Goal: Information Seeking & Learning: Check status

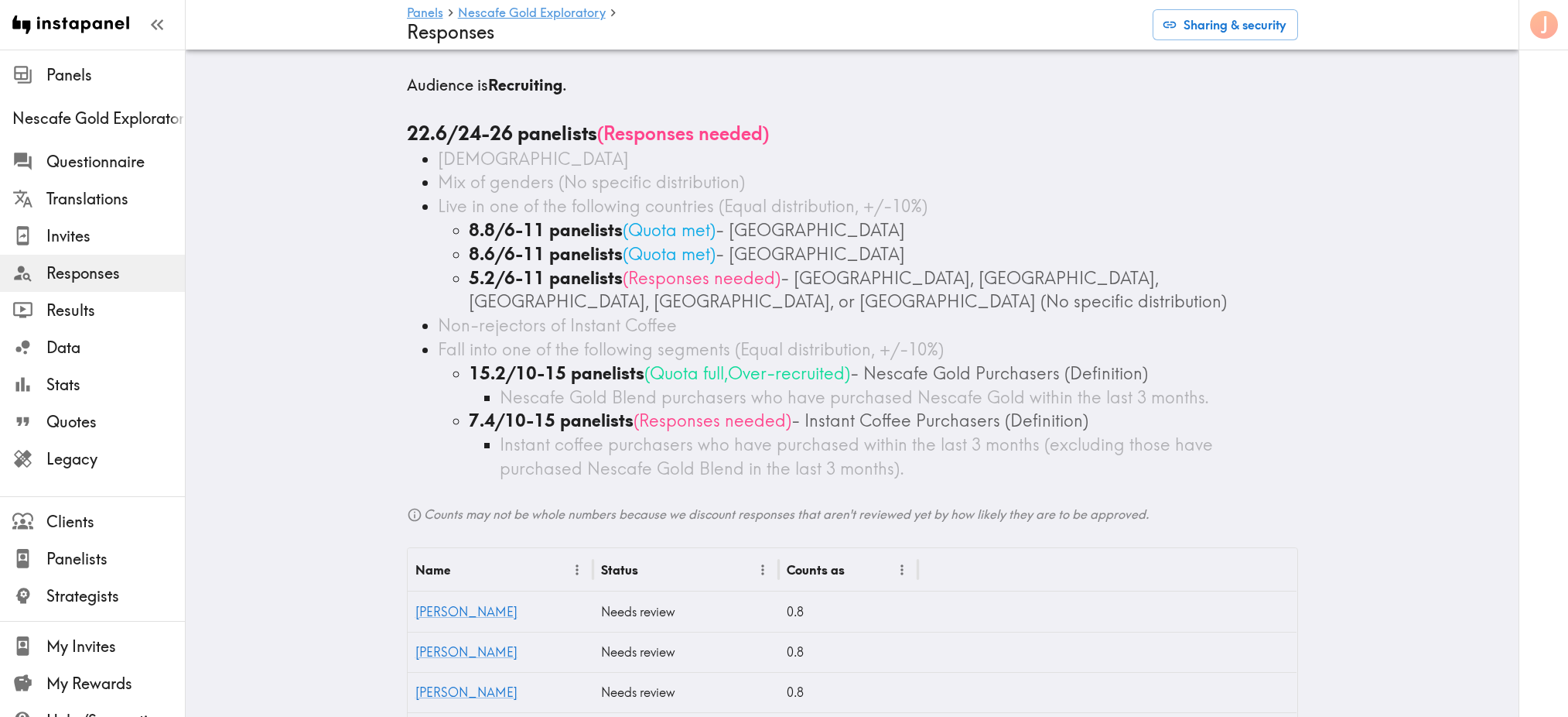
scroll to position [310, 0]
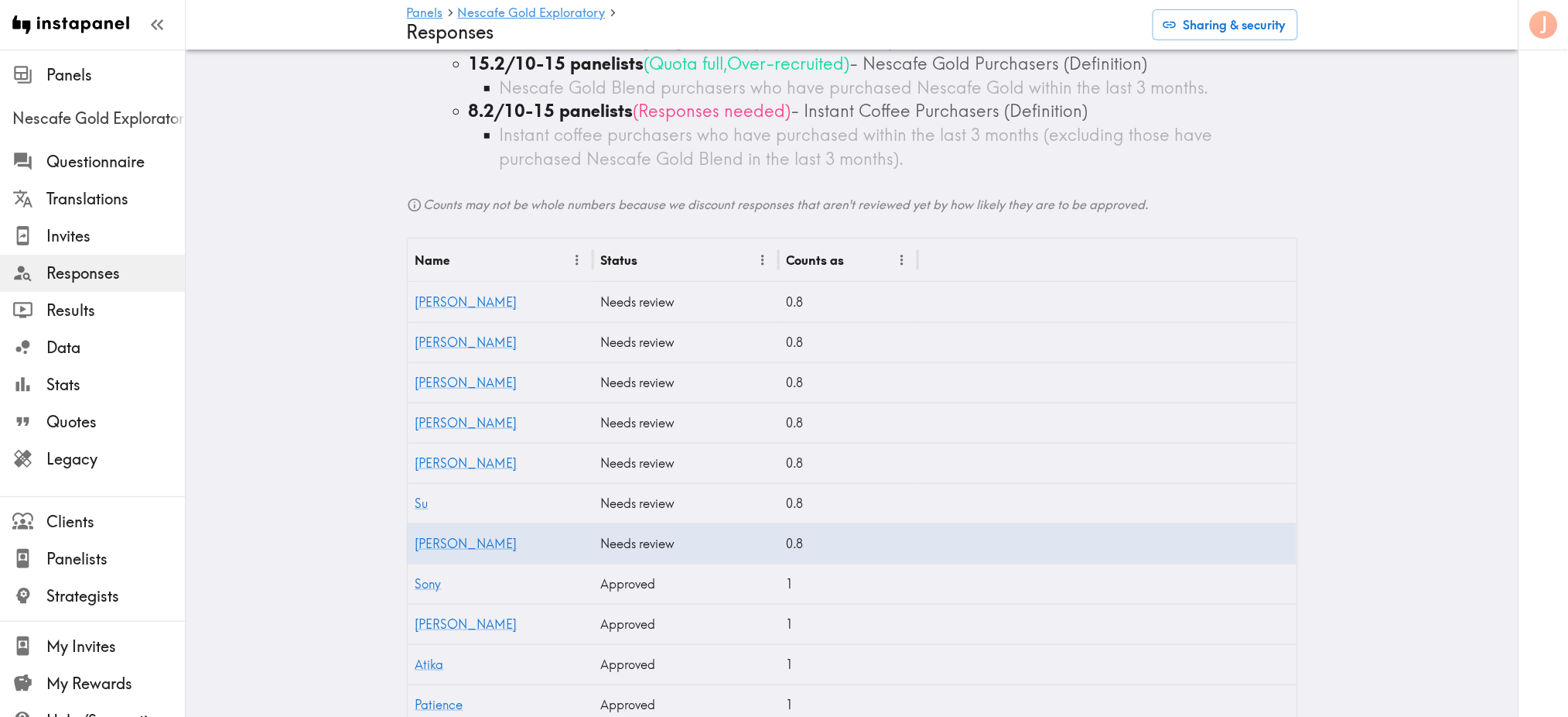
click at [83, 115] on span "Nescafe Gold Exploratory" at bounding box center [99, 119] width 173 height 22
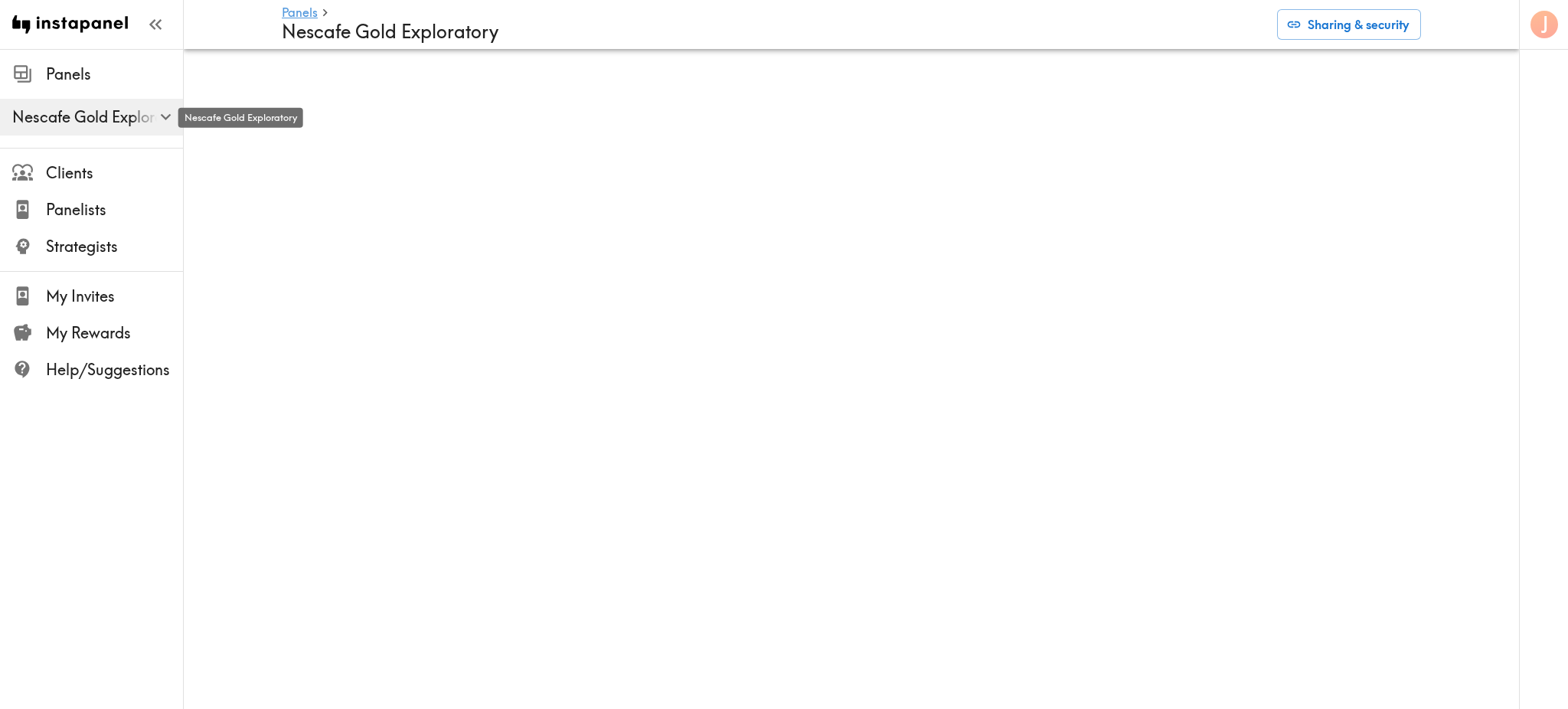
click at [126, 115] on span "Nescafe Gold Exploratory" at bounding box center [98, 117] width 171 height 21
click at [163, 115] on icon "button" at bounding box center [166, 116] width 21 height 21
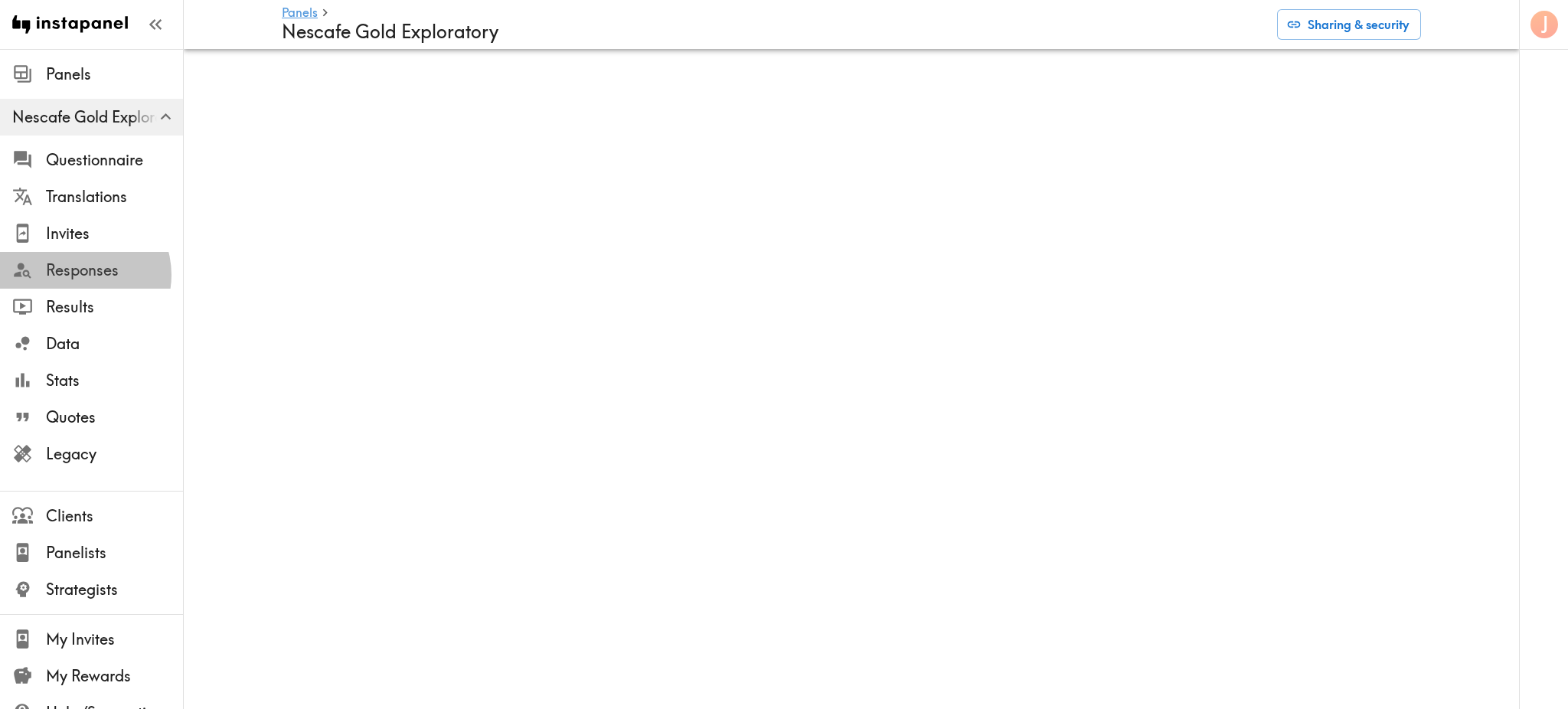
click at [80, 275] on span "Responses" at bounding box center [114, 270] width 137 height 21
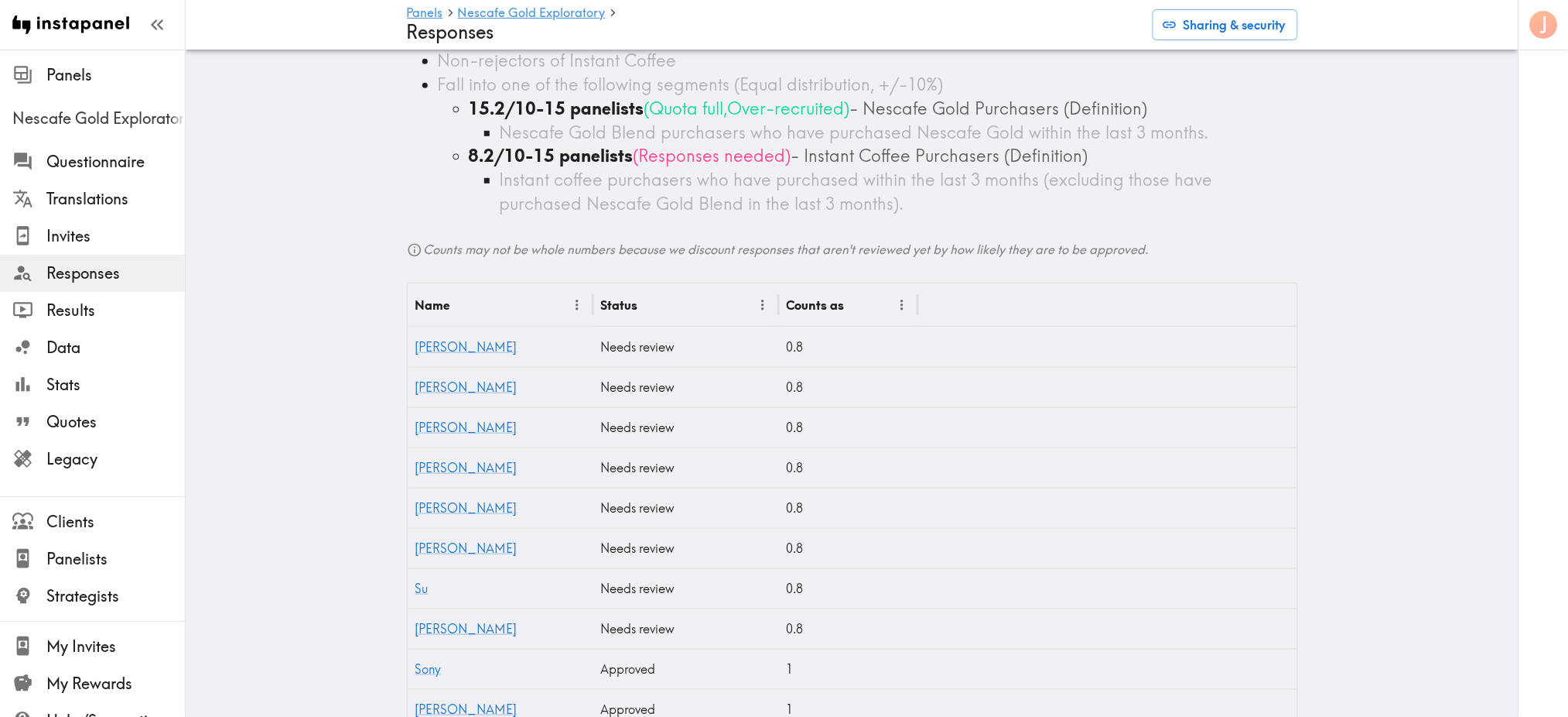
scroll to position [266, 0]
click at [419, 342] on link "[PERSON_NAME]" at bounding box center [466, 345] width 102 height 15
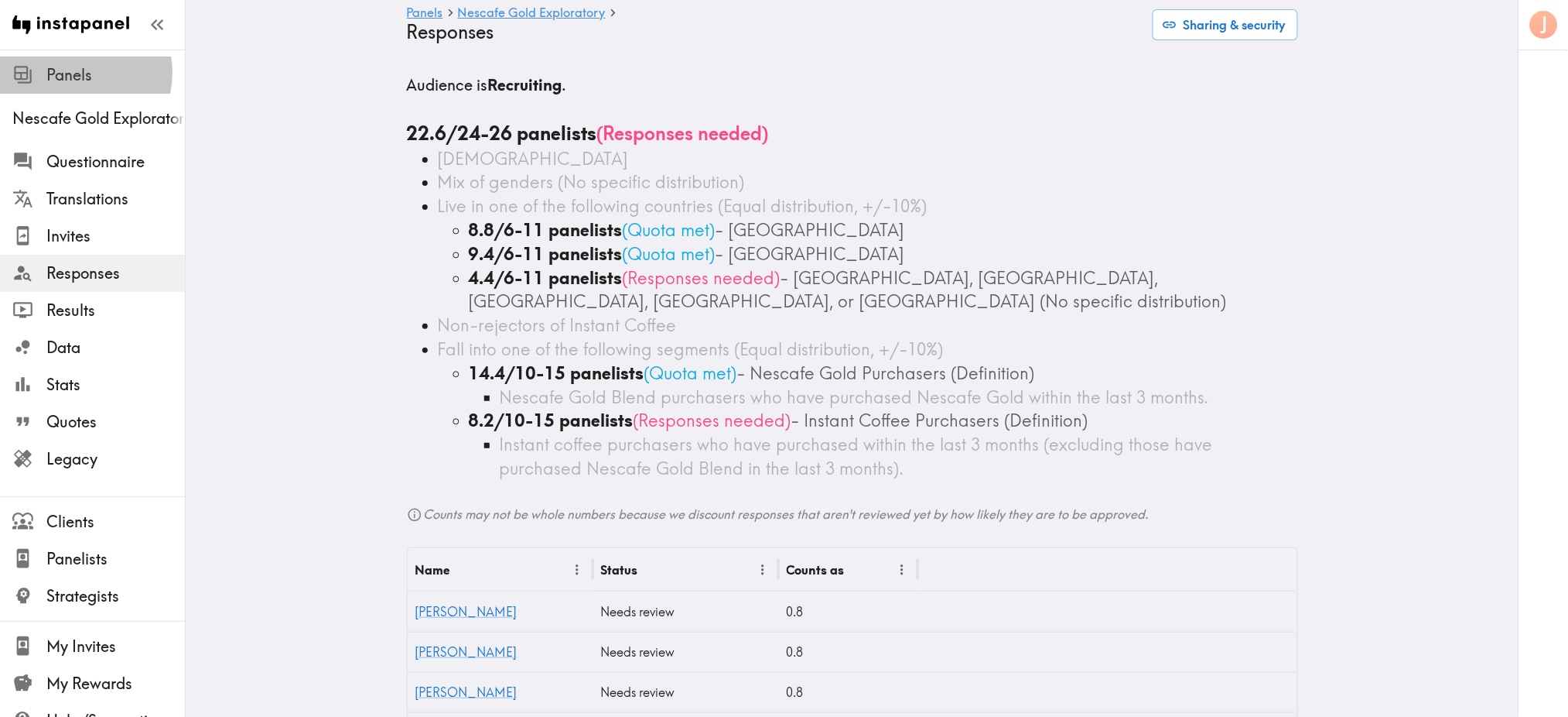
click at [72, 72] on span "Panels" at bounding box center [115, 75] width 138 height 22
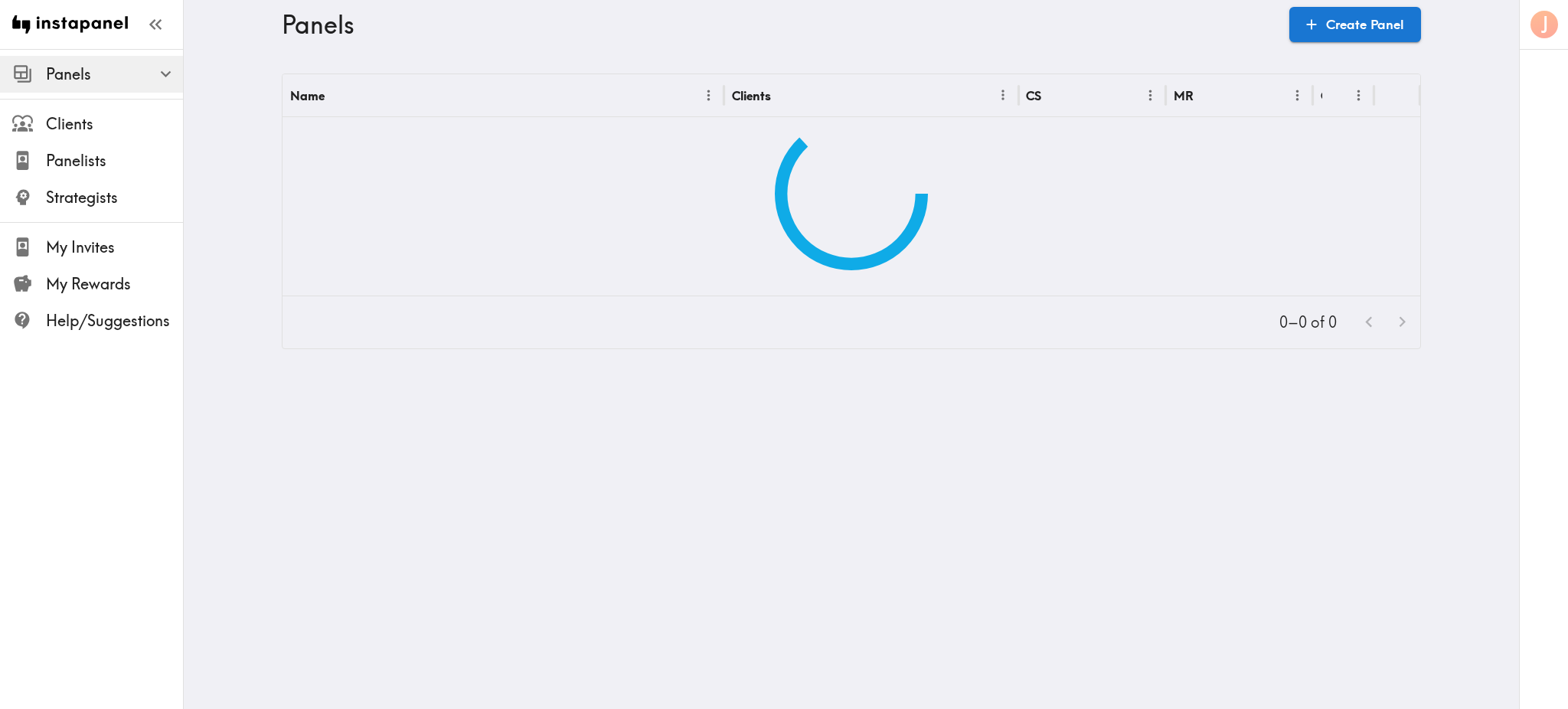
click at [72, 72] on span "Panels" at bounding box center [114, 74] width 137 height 21
click at [152, 68] on button "button" at bounding box center [166, 73] width 33 height 33
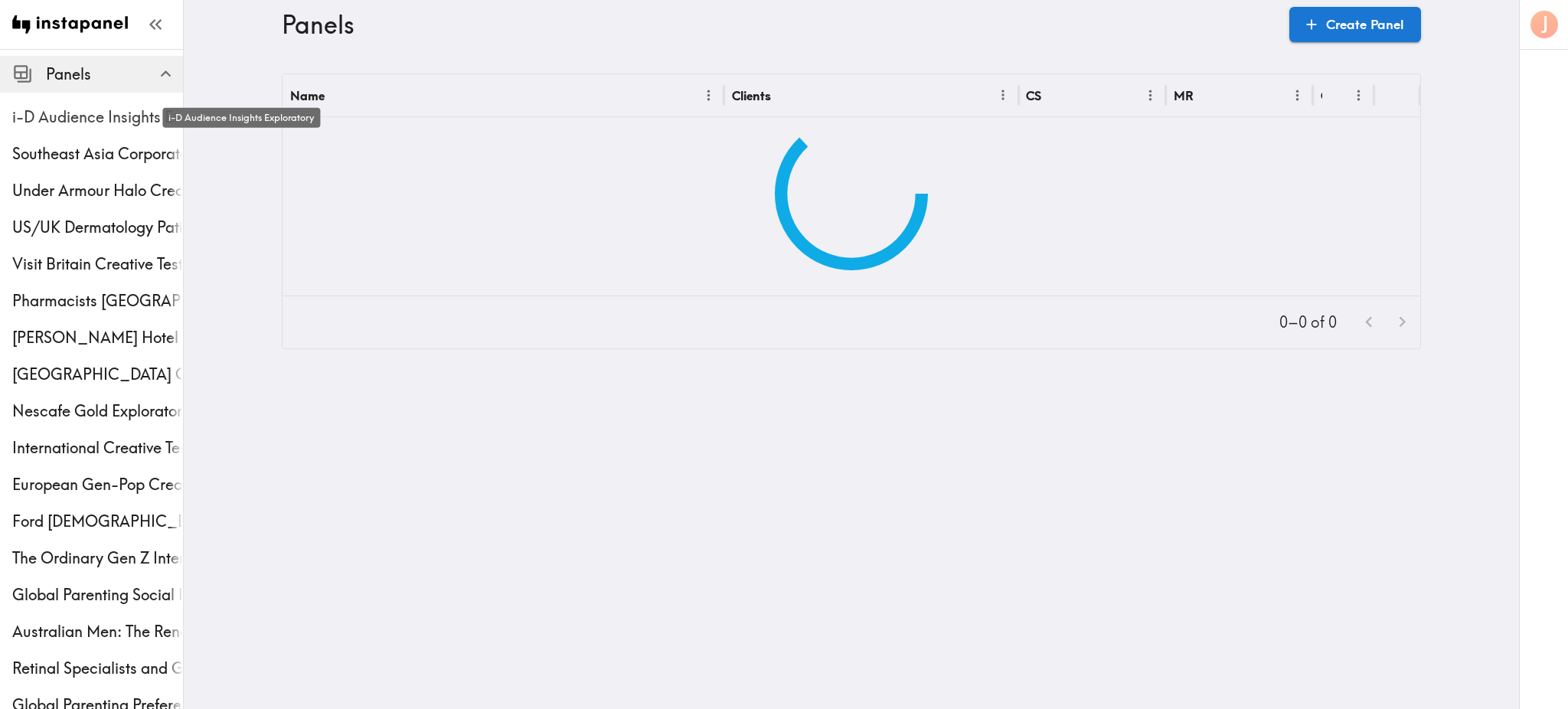
click at [90, 122] on span "i-D Audience Insights Exploratory" at bounding box center [98, 117] width 171 height 21
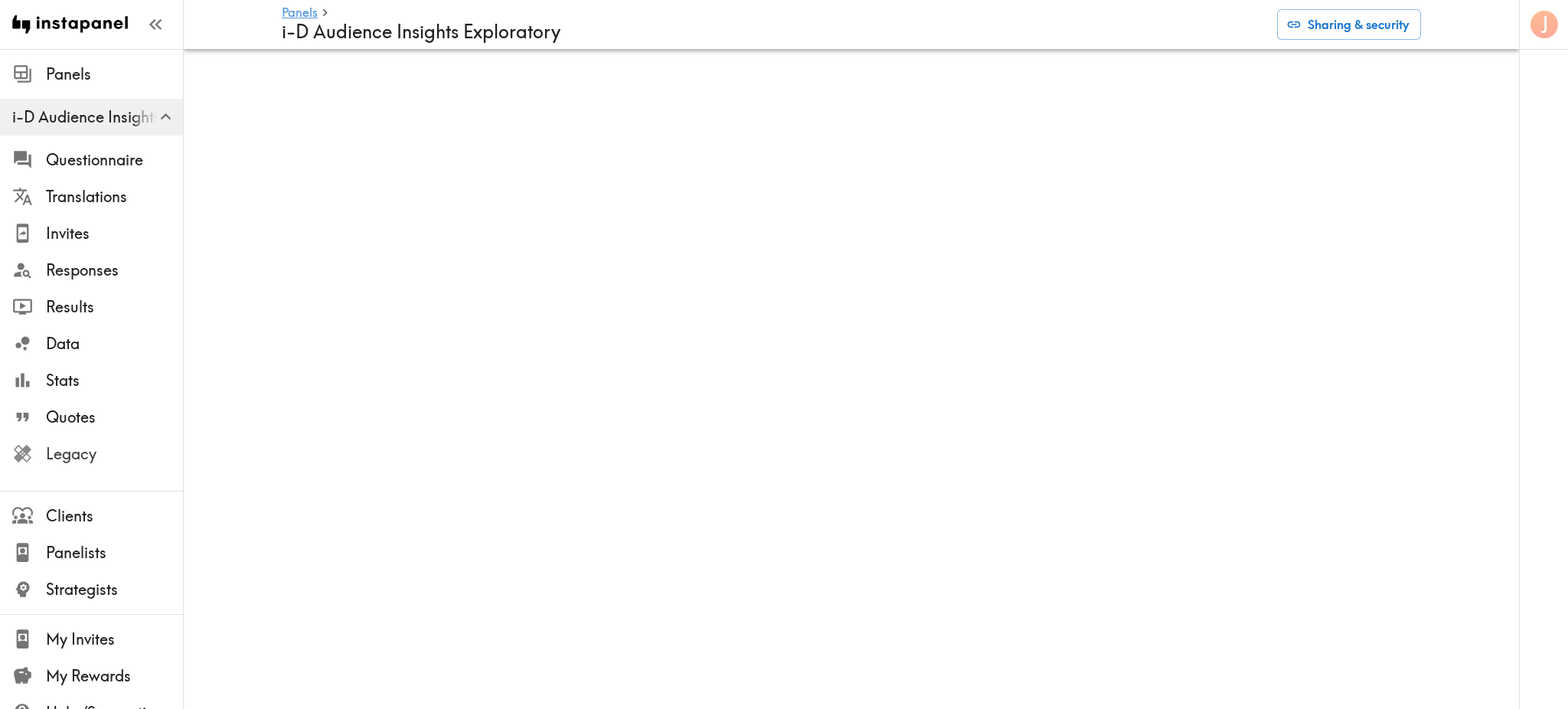
click at [80, 455] on span "Legacy" at bounding box center [114, 454] width 137 height 21
